Goal: Transaction & Acquisition: Subscribe to service/newsletter

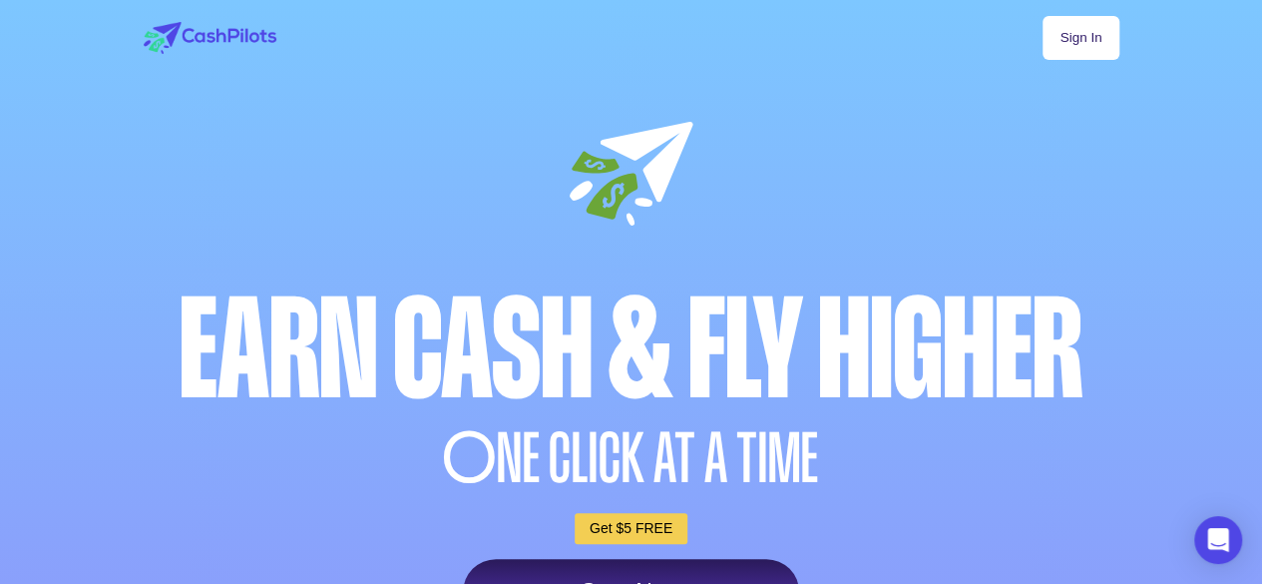
click at [1119, 26] on link "Sign In" at bounding box center [1081, 38] width 76 height 44
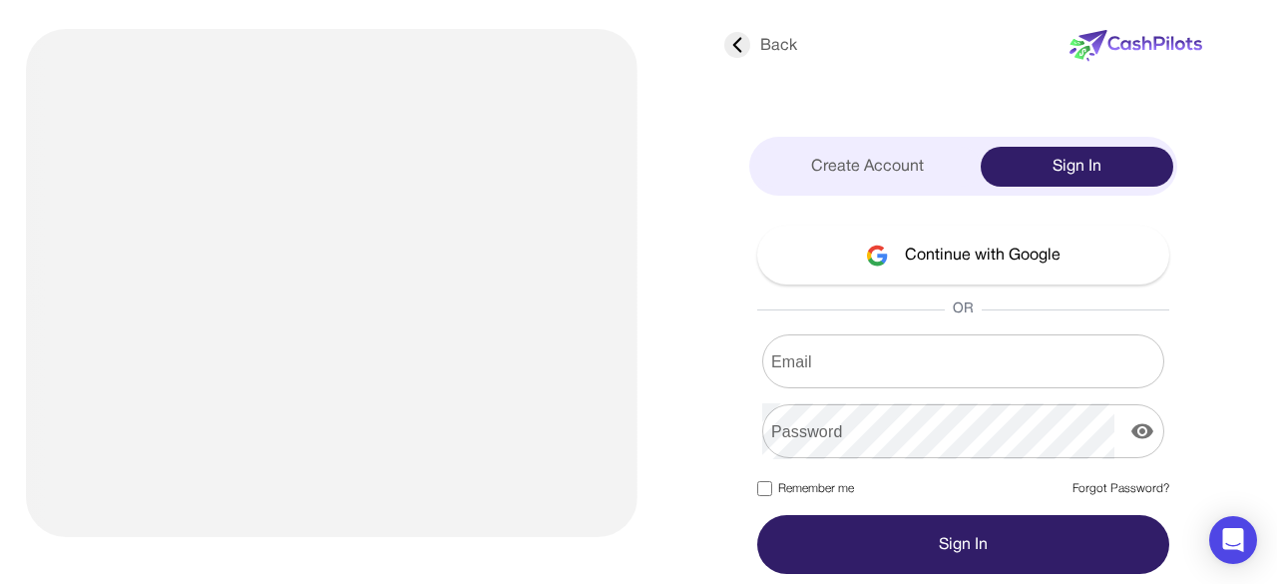
click at [947, 259] on button "Continue with Google" at bounding box center [963, 255] width 412 height 59
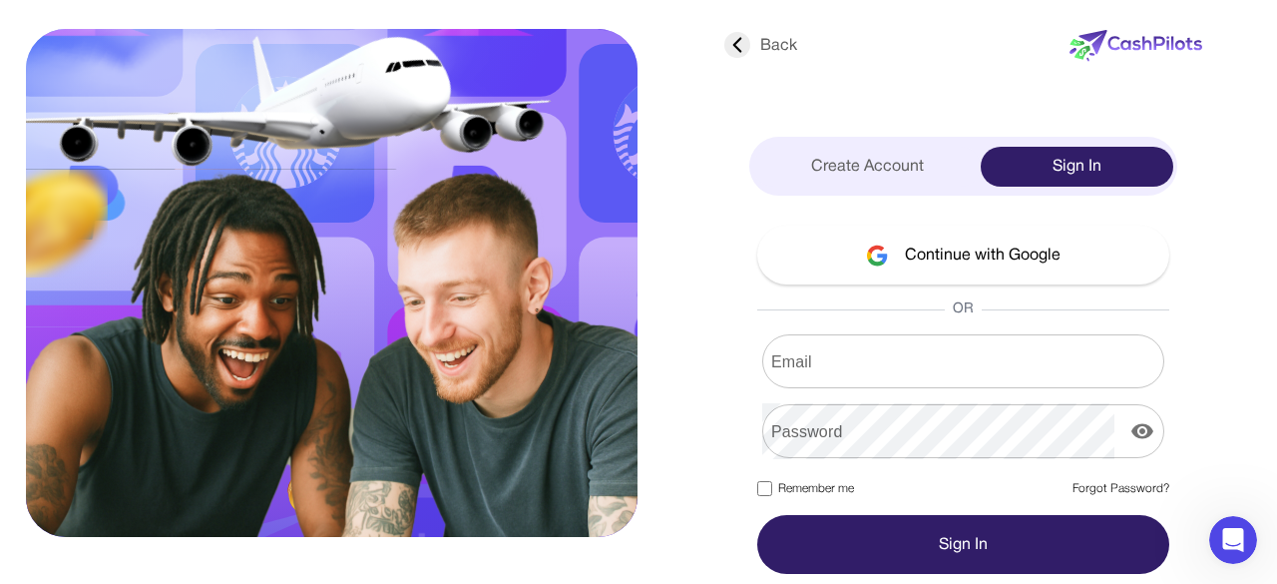
click at [958, 260] on button "Continue with Google" at bounding box center [963, 255] width 412 height 59
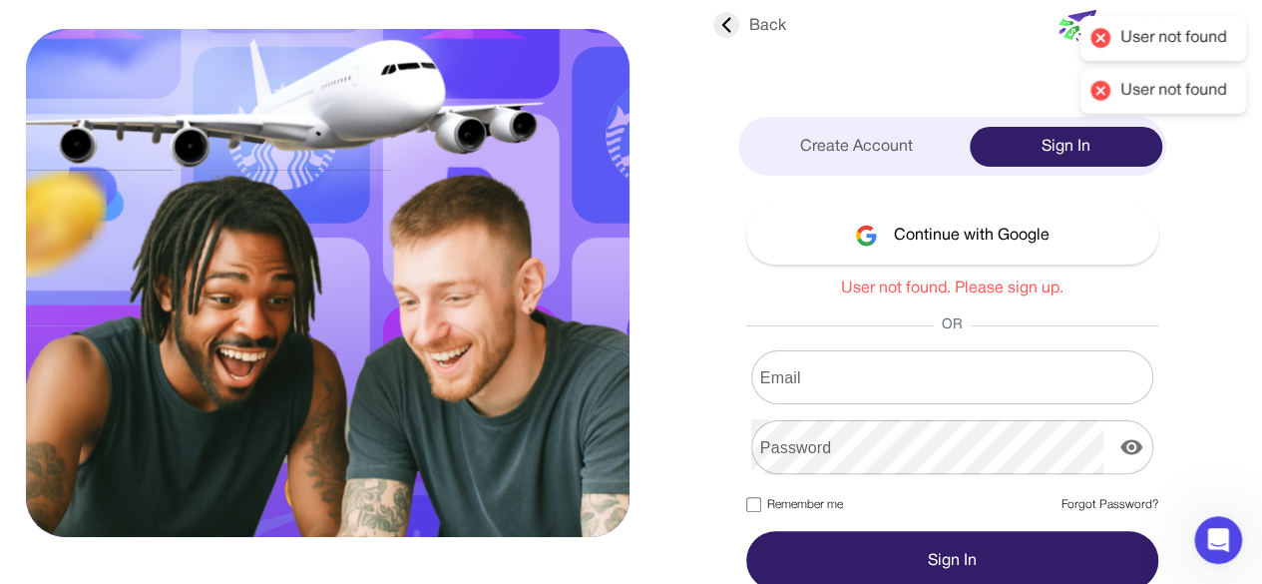
scroll to position [26, 0]
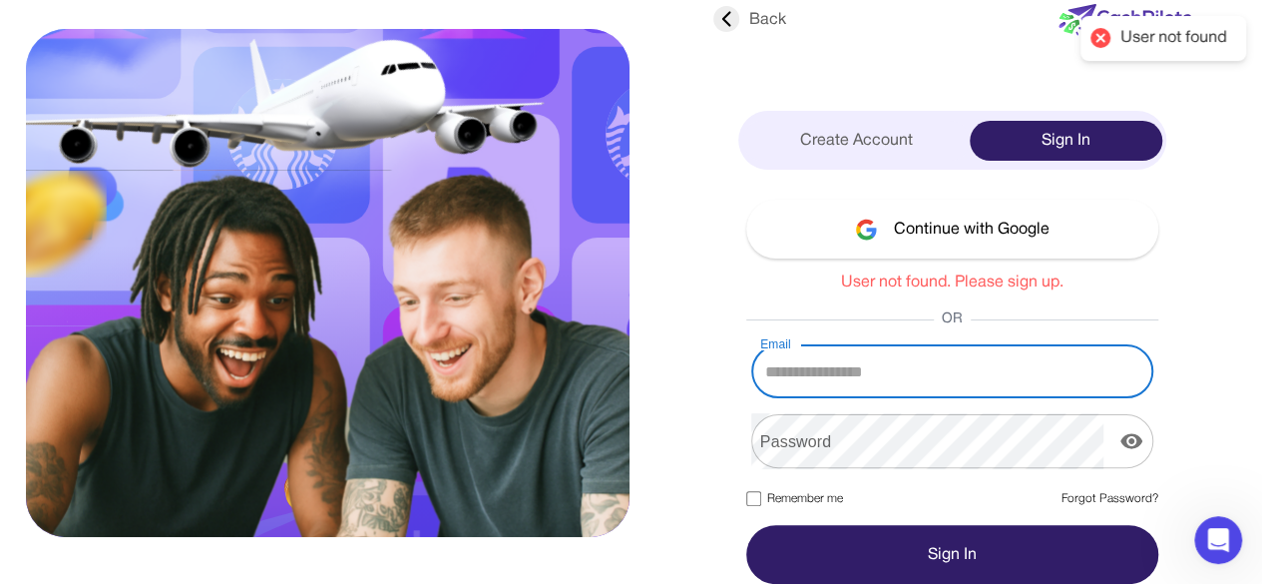
click at [843, 356] on input "Email" at bounding box center [952, 371] width 402 height 56
click at [718, 316] on div "Back Create Account Sign In Continue with Google User not found. Please sign up…" at bounding box center [952, 289] width 494 height 590
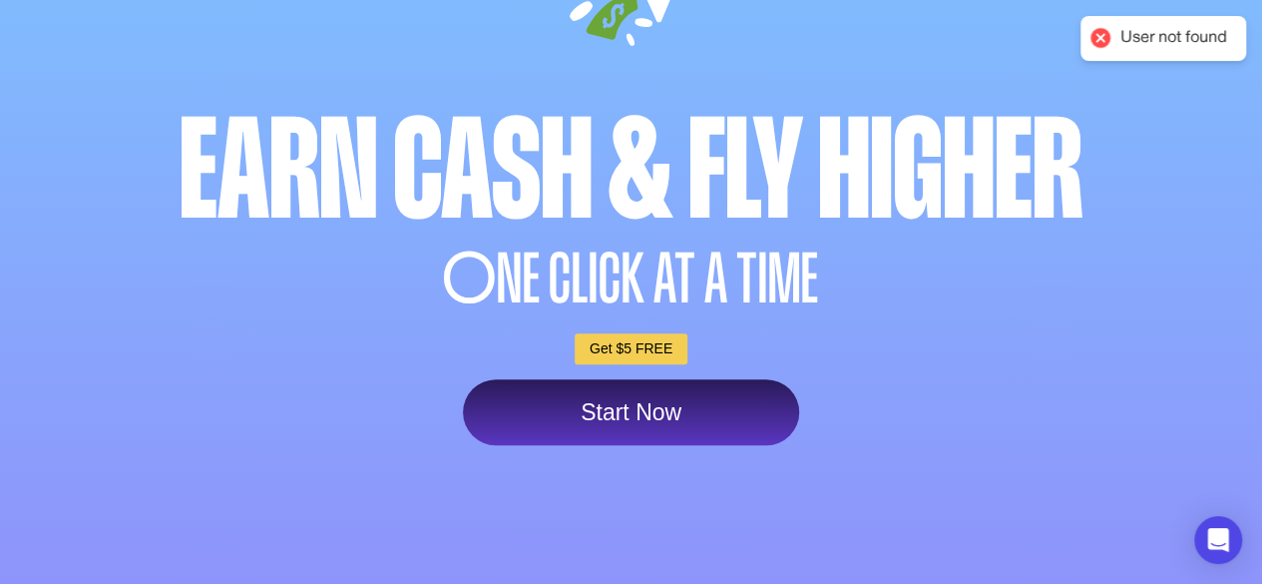
scroll to position [499, 0]
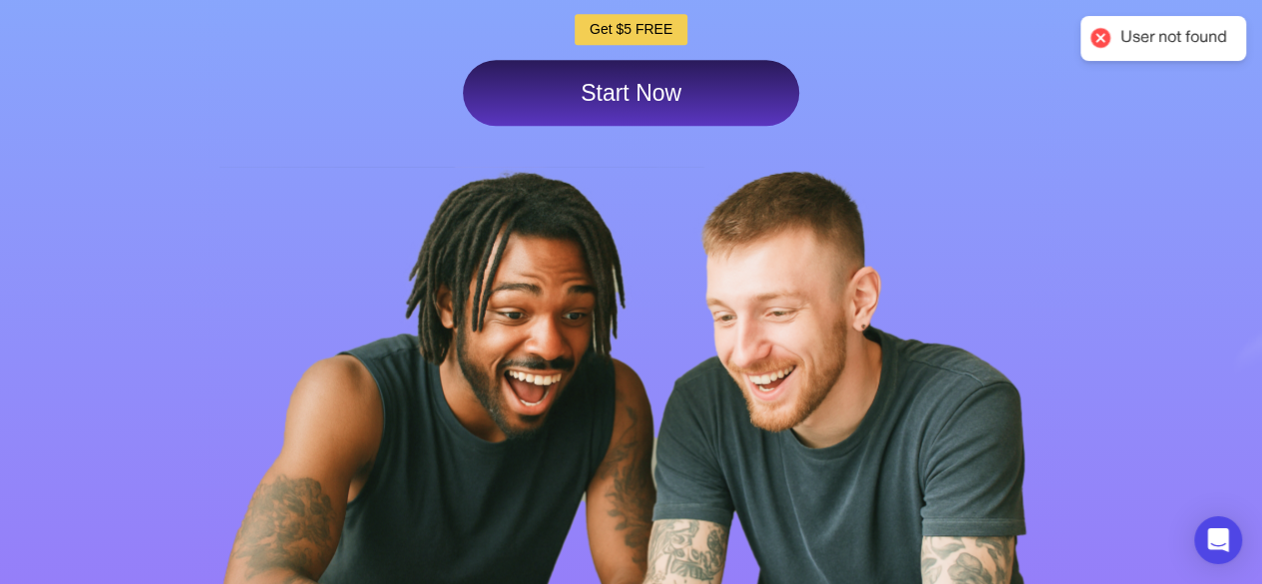
click at [657, 101] on link "Start Now" at bounding box center [631, 93] width 336 height 66
